Goal: Information Seeking & Learning: Learn about a topic

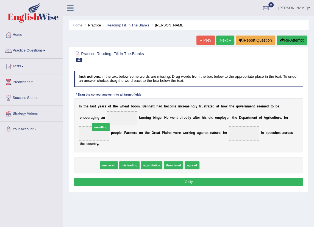
drag, startPoint x: 96, startPoint y: 160, endPoint x: 108, endPoint y: 115, distance: 46.2
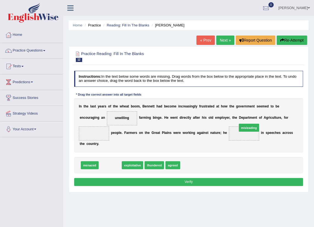
drag, startPoint x: 105, startPoint y: 159, endPoint x: 269, endPoint y: 115, distance: 169.2
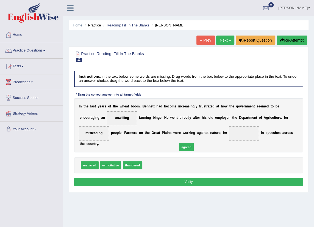
drag, startPoint x: 147, startPoint y: 159, endPoint x: 188, endPoint y: 137, distance: 46.9
click at [201, 178] on button "Verify" at bounding box center [188, 182] width 229 height 8
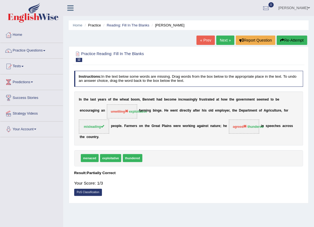
click at [224, 39] on link "Next »" at bounding box center [225, 39] width 18 height 9
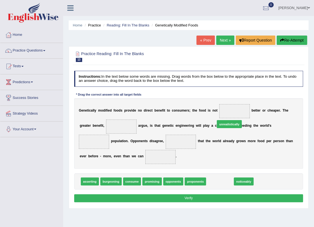
drag, startPoint x: 219, startPoint y: 181, endPoint x: 229, endPoint y: 113, distance: 69.4
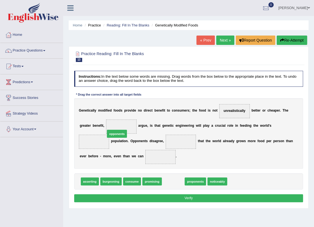
drag, startPoint x: 174, startPoint y: 181, endPoint x: 107, endPoint y: 125, distance: 87.7
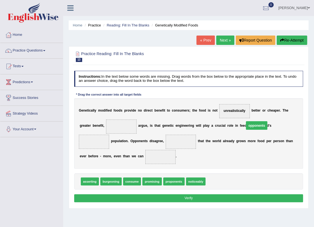
drag, startPoint x: 113, startPoint y: 127, endPoint x: 272, endPoint y: 126, distance: 159.5
drag, startPoint x: 151, startPoint y: 181, endPoint x: 272, endPoint y: 126, distance: 132.3
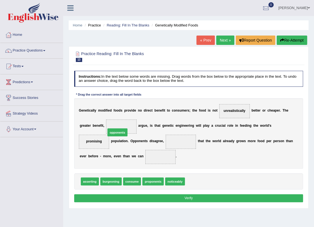
drag, startPoint x: 191, startPoint y: 184, endPoint x: 98, endPoint y: 125, distance: 109.7
drag, startPoint x: 172, startPoint y: 181, endPoint x: 146, endPoint y: 139, distance: 49.8
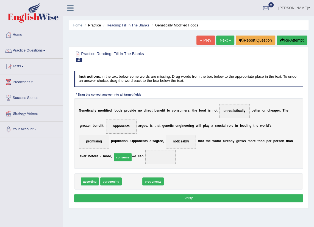
drag, startPoint x: 129, startPoint y: 181, endPoint x: 119, endPoint y: 154, distance: 29.0
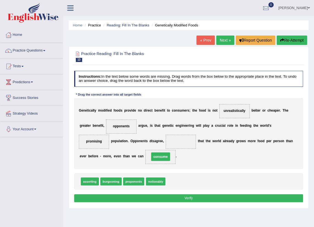
click at [184, 196] on button "Verify" at bounding box center [188, 198] width 229 height 8
drag, startPoint x: 157, startPoint y: 182, endPoint x: 154, endPoint y: 137, distance: 44.6
click at [146, 198] on button "Verify" at bounding box center [188, 198] width 229 height 8
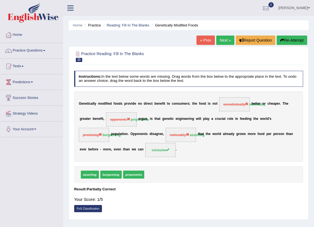
click at [228, 40] on link "Next »" at bounding box center [225, 39] width 18 height 9
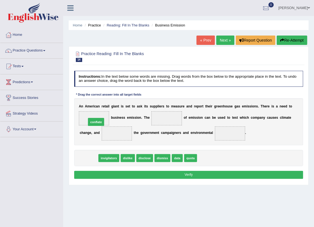
drag, startPoint x: 90, startPoint y: 156, endPoint x: 99, endPoint y: 113, distance: 44.3
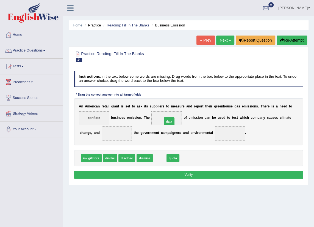
drag, startPoint x: 155, startPoint y: 158, endPoint x: 166, endPoint y: 114, distance: 44.6
drag, startPoint x: 106, startPoint y: 128, endPoint x: 101, endPoint y: 126, distance: 4.9
click at [105, 134] on div "A n A m e r i c a n r e t a i l g i a n t i s s e t t o a s k i t s s u p p l i…" at bounding box center [188, 121] width 229 height 47
drag, startPoint x: 101, startPoint y: 118, endPoint x: 104, endPoint y: 131, distance: 14.0
click at [104, 131] on div "A n A m e r i c a n r e t a i l g i a n t i s s e t t o a s k i t s s u p p l i…" at bounding box center [188, 121] width 229 height 47
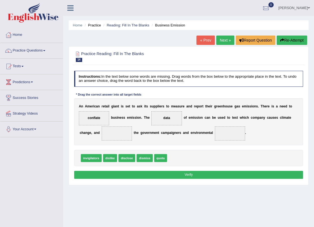
drag, startPoint x: 94, startPoint y: 117, endPoint x: 99, endPoint y: 126, distance: 11.2
click at [99, 126] on div "A n A m e r i c a n r e t a i l g i a n t i s s e t t o a s k i t s s u p p l i…" at bounding box center [188, 121] width 229 height 47
drag, startPoint x: 94, startPoint y: 118, endPoint x: 102, endPoint y: 134, distance: 18.1
drag, startPoint x: 142, startPoint y: 158, endPoint x: 144, endPoint y: 161, distance: 3.1
drag, startPoint x: 129, startPoint y: 157, endPoint x: 101, endPoint y: 115, distance: 50.4
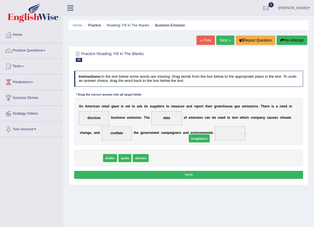
drag, startPoint x: 91, startPoint y: 157, endPoint x: 218, endPoint y: 134, distance: 129.3
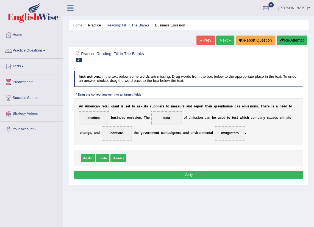
click at [208, 171] on button "Verify" at bounding box center [188, 174] width 229 height 8
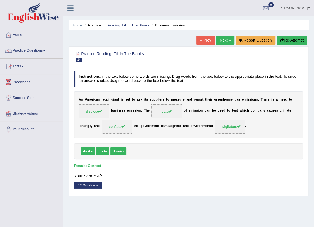
click at [224, 38] on link "Next »" at bounding box center [225, 39] width 18 height 9
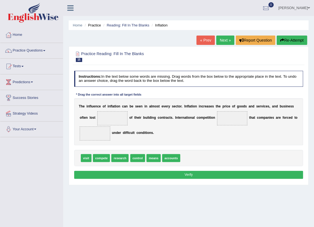
click at [175, 158] on span "accounts" at bounding box center [171, 158] width 18 height 8
click at [178, 158] on div "visit compete research control means accounts" at bounding box center [188, 158] width 229 height 16
drag, startPoint x: 170, startPoint y: 159, endPoint x: 102, endPoint y: 117, distance: 80.0
drag, startPoint x: 154, startPoint y: 158, endPoint x: 219, endPoint y: 115, distance: 78.2
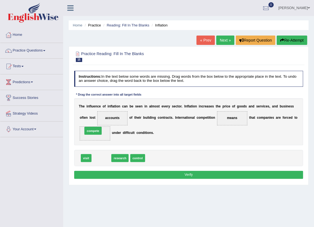
drag, startPoint x: 101, startPoint y: 156, endPoint x: 91, endPoint y: 126, distance: 31.7
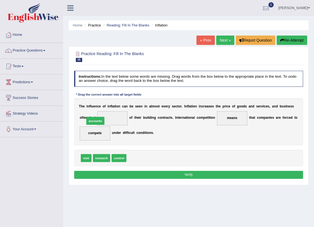
drag, startPoint x: 138, startPoint y: 159, endPoint x: 89, endPoint y: 115, distance: 65.6
click at [194, 173] on button "Verify" at bounding box center [188, 174] width 229 height 8
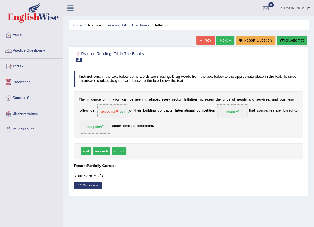
click at [226, 40] on link "Next »" at bounding box center [225, 39] width 18 height 9
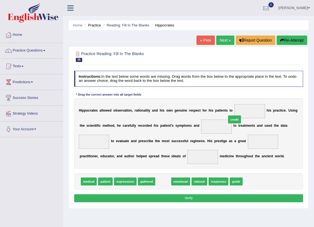
drag, startPoint x: 162, startPoint y: 180, endPoint x: 246, endPoint y: 108, distance: 111.1
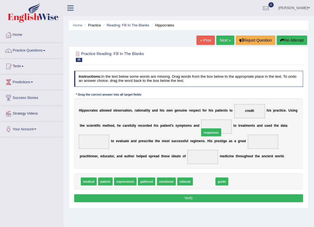
drag, startPoint x: 200, startPoint y: 180, endPoint x: 208, endPoint y: 123, distance: 57.4
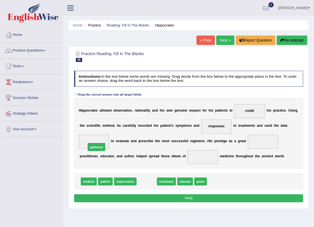
drag, startPoint x: 147, startPoint y: 182, endPoint x: 88, endPoint y: 141, distance: 71.6
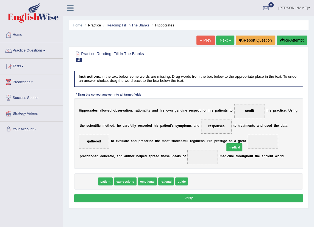
drag, startPoint x: 88, startPoint y: 181, endPoint x: 260, endPoint y: 141, distance: 176.2
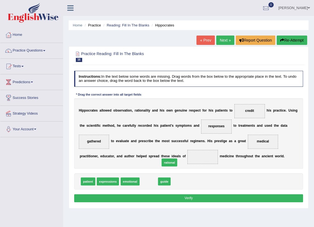
drag, startPoint x: 149, startPoint y: 182, endPoint x: 173, endPoint y: 160, distance: 33.1
click at [185, 195] on button "Verify" at bounding box center [188, 198] width 229 height 8
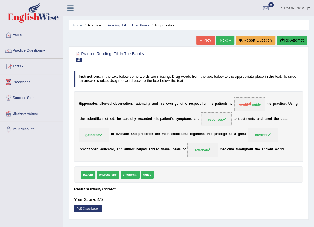
click at [219, 41] on link "Next »" at bounding box center [225, 39] width 18 height 9
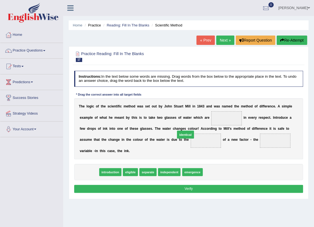
drag, startPoint x: 93, startPoint y: 162, endPoint x: 206, endPoint y: 119, distance: 120.4
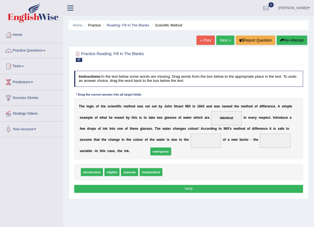
drag, startPoint x: 172, startPoint y: 165, endPoint x: 156, endPoint y: 141, distance: 28.6
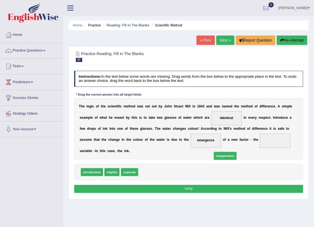
drag, startPoint x: 141, startPoint y: 164, endPoint x: 229, endPoint y: 145, distance: 89.5
click at [220, 185] on button "Verify" at bounding box center [188, 189] width 229 height 8
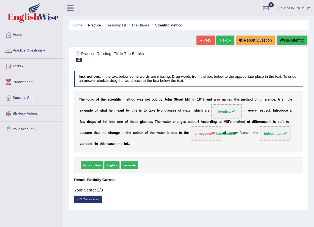
click at [227, 39] on link "Next »" at bounding box center [225, 39] width 18 height 9
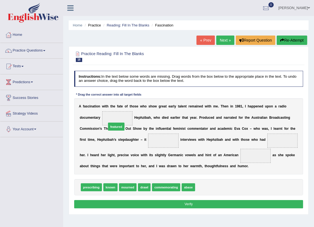
drag, startPoint x: 197, startPoint y: 186, endPoint x: 93, endPoint y: 115, distance: 126.2
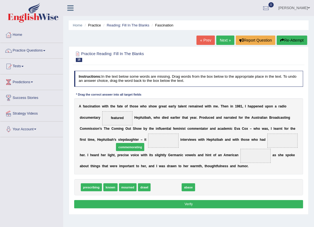
drag, startPoint x: 167, startPoint y: 184, endPoint x: 124, endPoint y: 137, distance: 63.5
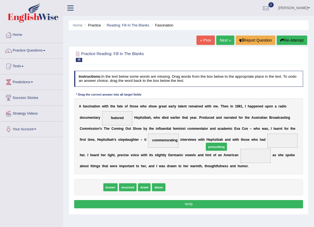
drag, startPoint x: 93, startPoint y: 188, endPoint x: 240, endPoint y: 141, distance: 154.8
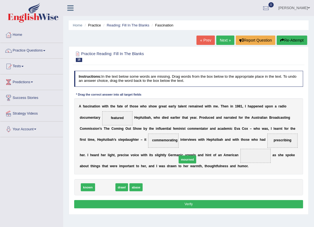
drag, startPoint x: 109, startPoint y: 186, endPoint x: 206, endPoint y: 153, distance: 102.3
click at [215, 203] on button "Verify" at bounding box center [188, 204] width 229 height 8
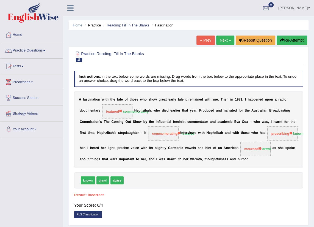
click at [309, 5] on link "[PERSON_NAME]" at bounding box center [294, 7] width 40 height 14
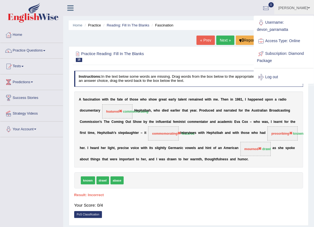
drag, startPoint x: 308, startPoint y: 0, endPoint x: 199, endPoint y: 9, distance: 109.5
click at [199, 9] on ul "[PERSON_NAME] Toggle navigation Username: devon_parramatta Access Type: Online …" at bounding box center [227, 8] width 176 height 16
